Goal: Transaction & Acquisition: Purchase product/service

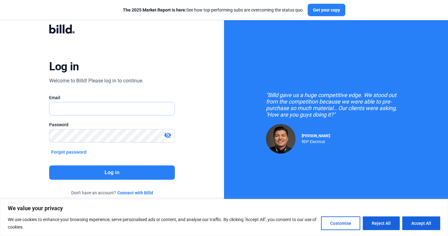
type input "russell@billd.com"
click at [114, 170] on button "Log in" at bounding box center [111, 172] width 125 height 14
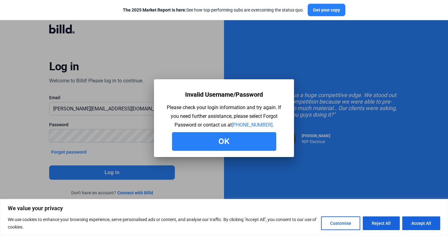
click at [223, 146] on button "Ok" at bounding box center [224, 141] width 104 height 19
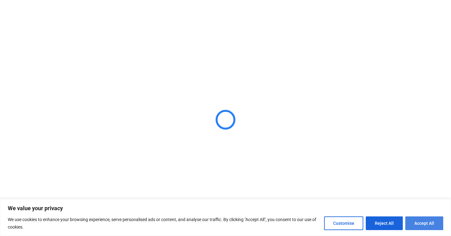
click at [431, 223] on button "Accept All" at bounding box center [424, 223] width 38 height 14
checkbox input "true"
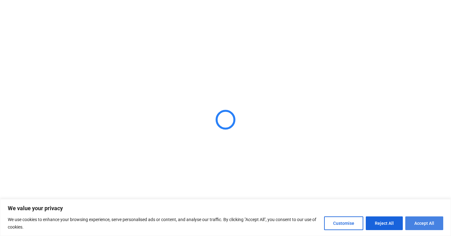
checkbox input "true"
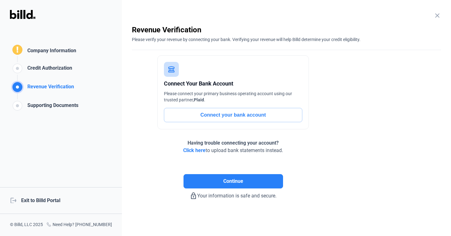
click at [48, 203] on div "logout Exit to Billd Portal" at bounding box center [61, 200] width 122 height 27
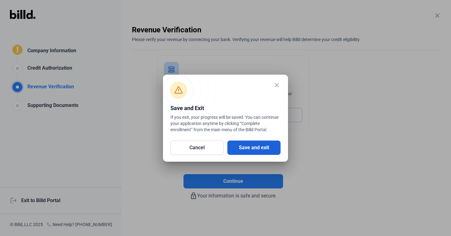
click at [251, 143] on button "Save and exit" at bounding box center [253, 147] width 53 height 14
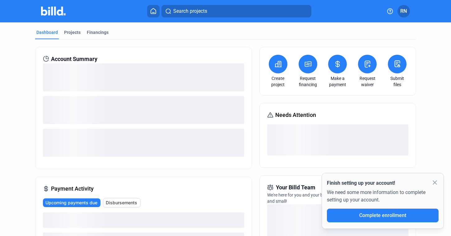
click at [280, 67] on button at bounding box center [278, 64] width 19 height 19
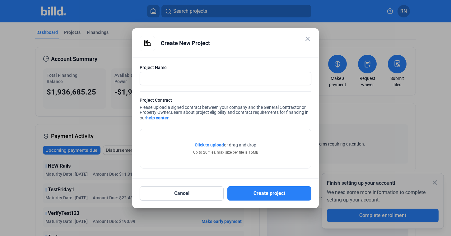
click at [310, 37] on mat-icon "close" at bounding box center [307, 38] width 7 height 7
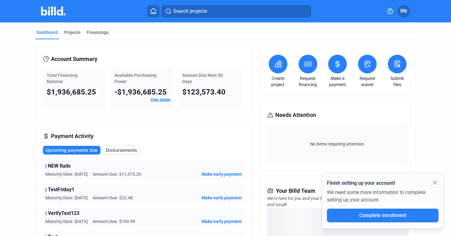
click at [304, 67] on icon at bounding box center [308, 63] width 8 height 7
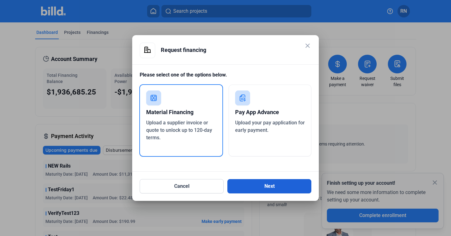
click at [254, 183] on button "Next" at bounding box center [269, 186] width 84 height 14
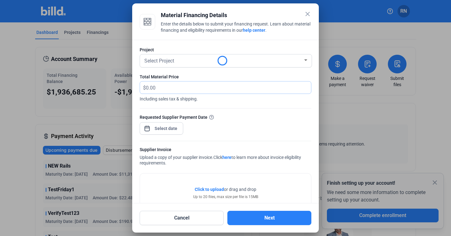
click at [204, 89] on input "text" at bounding box center [225, 87] width 158 height 12
type input "2,333"
click at [173, 128] on div "close Material Financing Details Enter the details below to submit your financi…" at bounding box center [225, 118] width 451 height 236
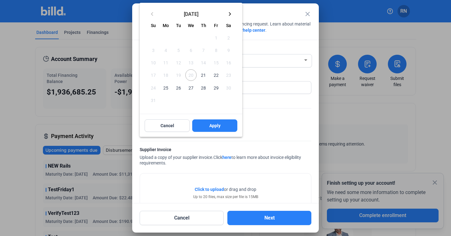
click at [192, 87] on span "27" at bounding box center [190, 87] width 11 height 11
click at [214, 122] on button "Apply" at bounding box center [214, 125] width 45 height 12
type input "Aug 27, 2025"
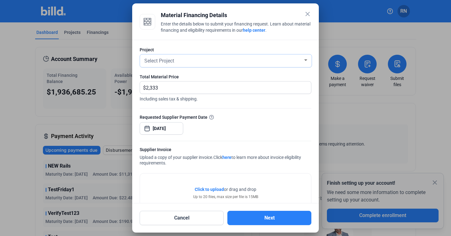
click at [242, 59] on div "Select Project" at bounding box center [223, 60] width 160 height 9
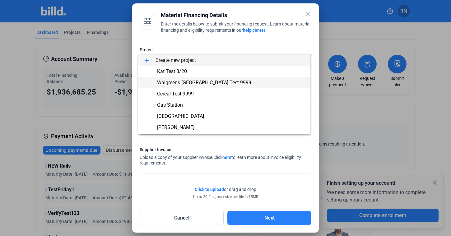
click at [236, 82] on span "Walgreens 9th Street Test 9999" at bounding box center [224, 82] width 162 height 11
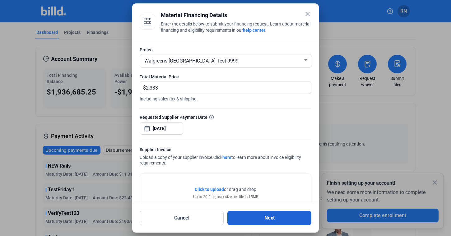
click at [265, 218] on button "Next" at bounding box center [269, 218] width 84 height 14
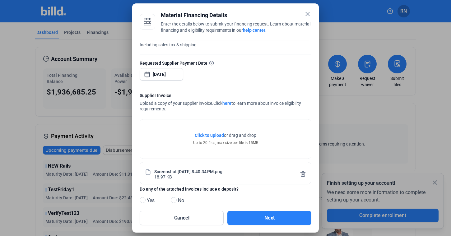
scroll to position [68, 0]
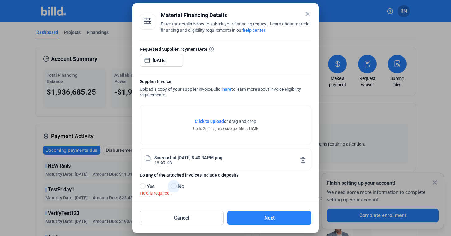
click at [177, 188] on span "No" at bounding box center [179, 186] width 9 height 7
click at [175, 188] on input "No" at bounding box center [173, 186] width 5 height 5
radio input "true"
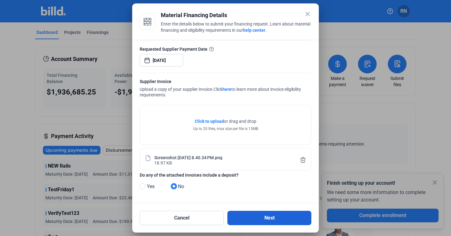
click at [246, 214] on button "Next" at bounding box center [269, 218] width 84 height 14
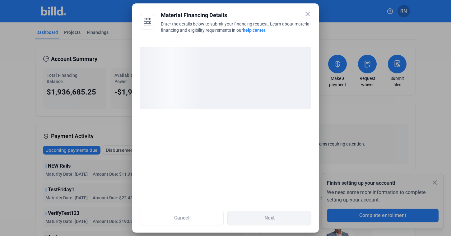
click at [309, 13] on mat-icon "close" at bounding box center [307, 13] width 7 height 7
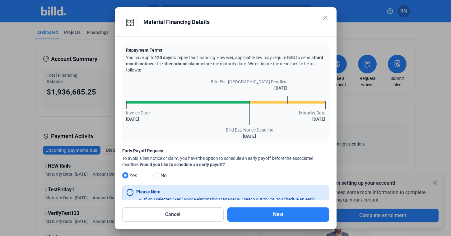
click at [327, 20] on mat-icon "close" at bounding box center [324, 17] width 7 height 7
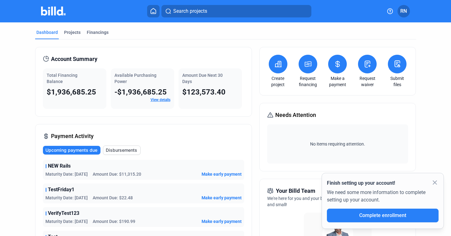
click at [283, 65] on button at bounding box center [278, 64] width 19 height 19
